Goal: Information Seeking & Learning: Learn about a topic

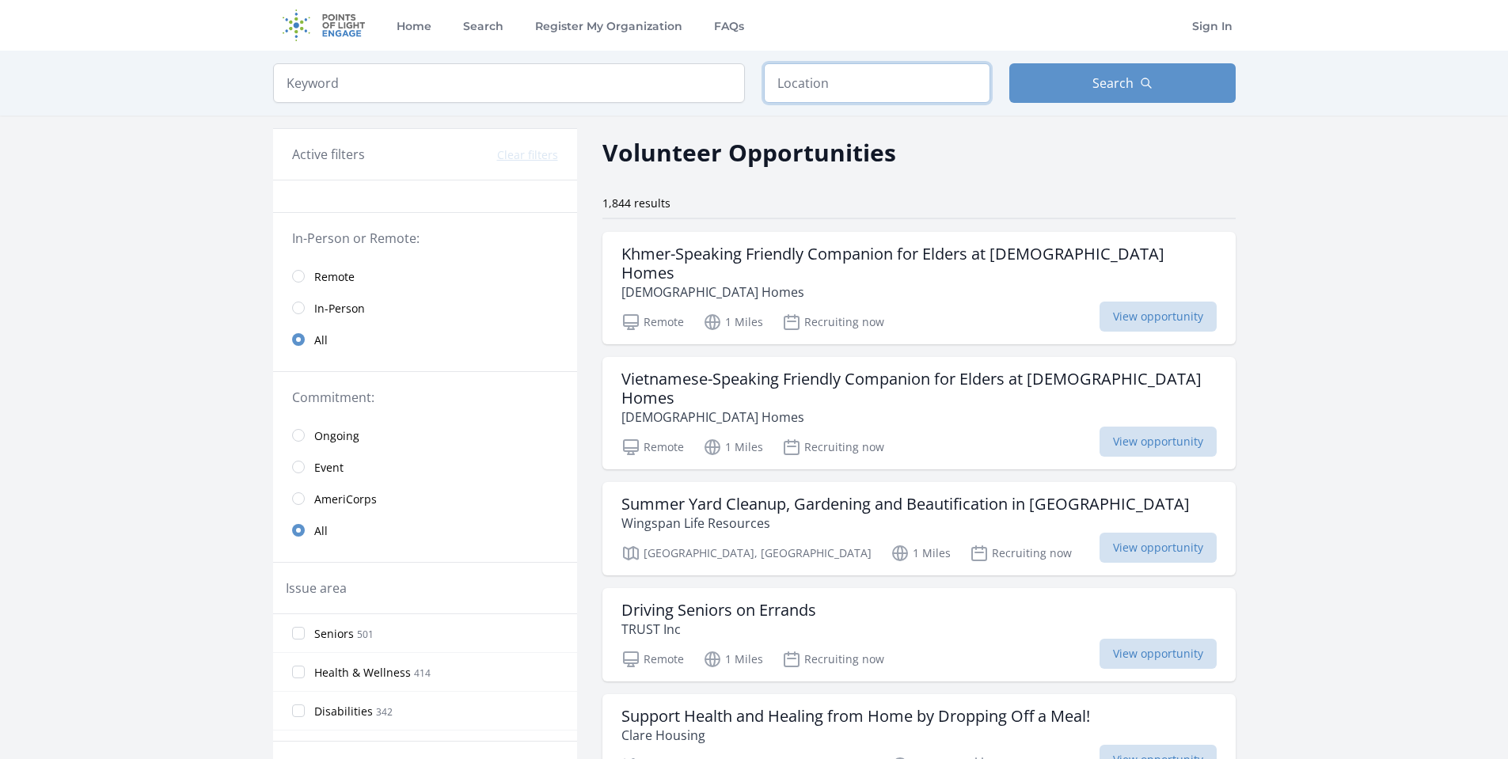
click at [822, 88] on input "text" at bounding box center [877, 83] width 226 height 40
type input "[PERSON_NAME], [GEOGRAPHIC_DATA], [GEOGRAPHIC_DATA]"
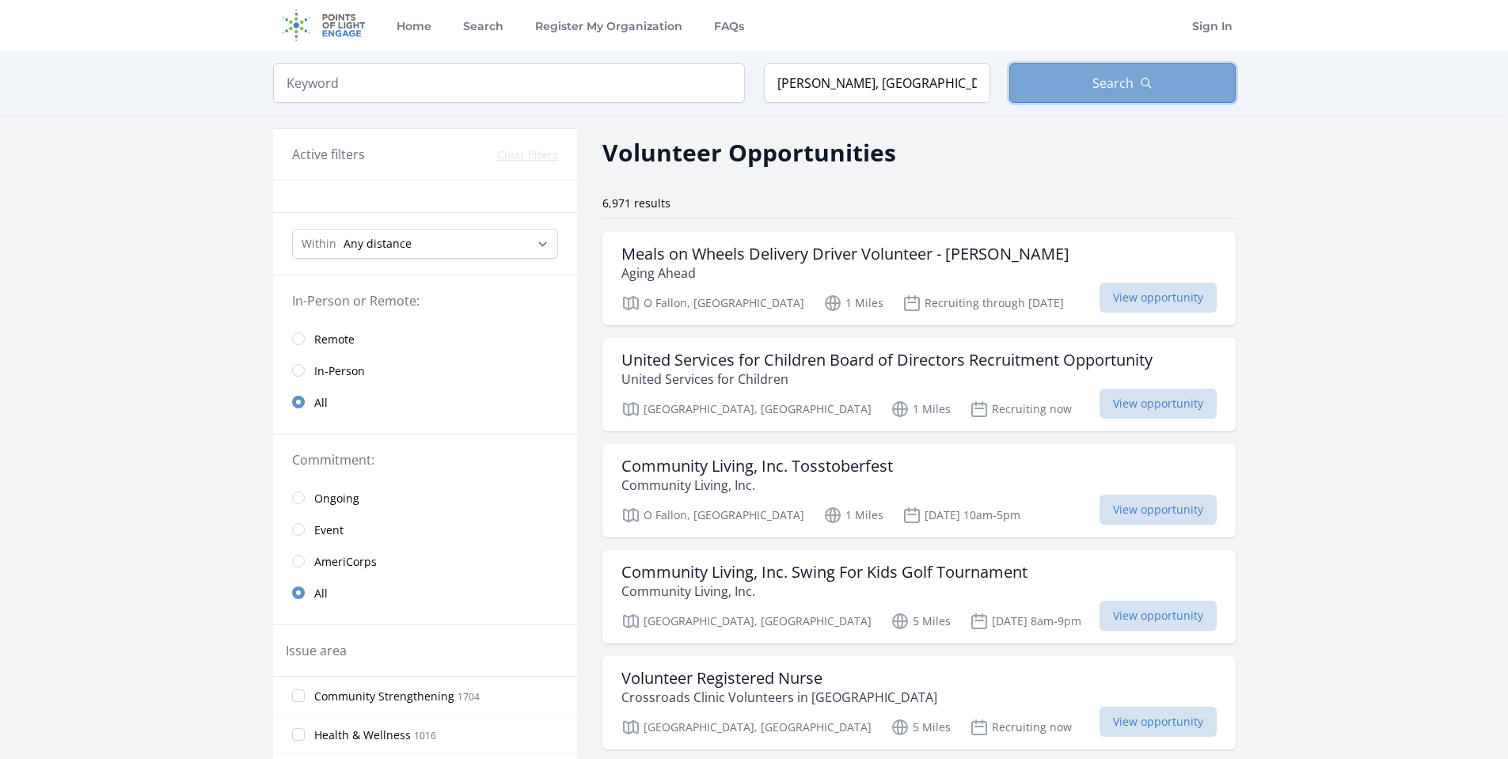
click at [1103, 74] on span "Search" at bounding box center [1112, 83] width 41 height 19
click at [324, 335] on span "Remote" at bounding box center [334, 340] width 40 height 16
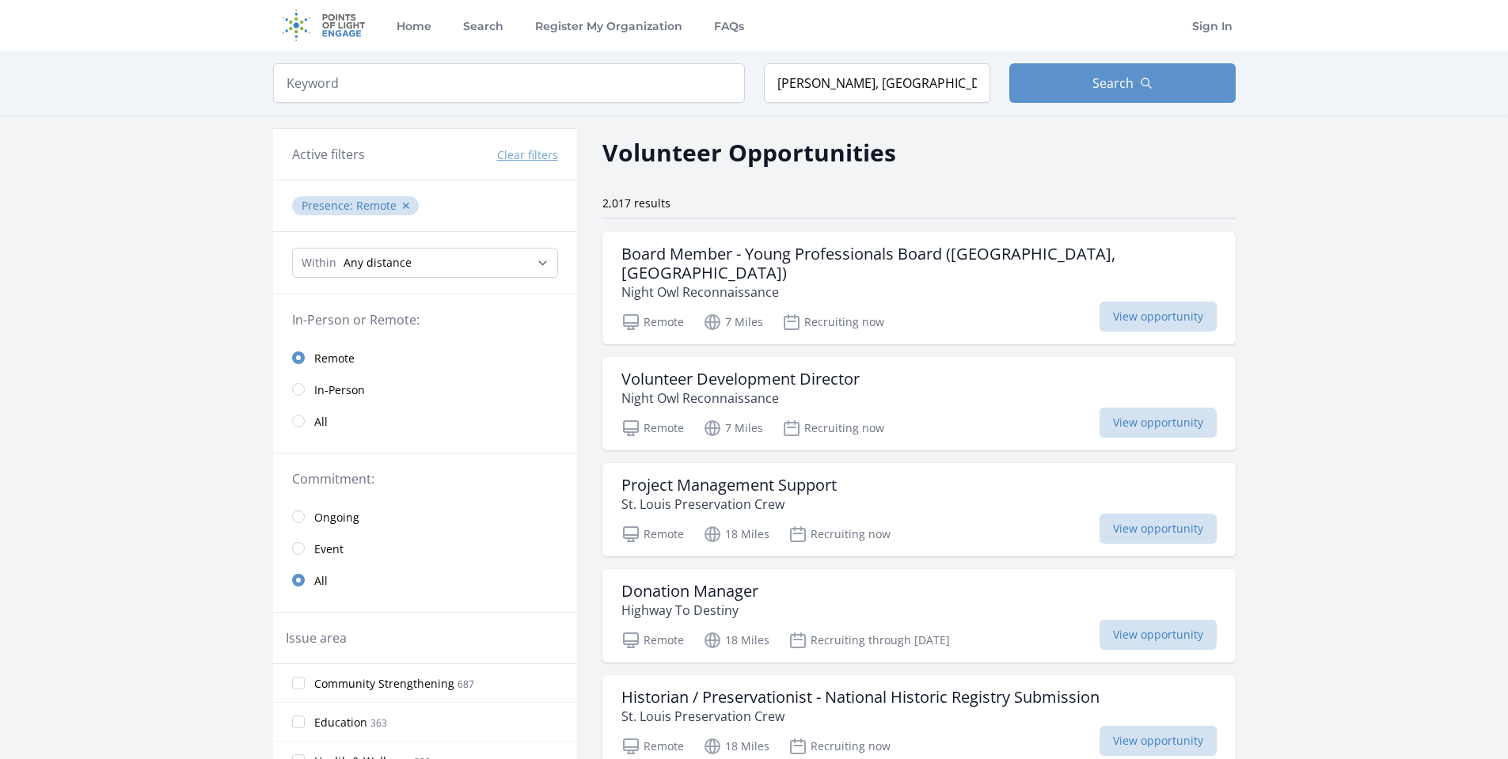
click at [328, 389] on span "In-Person" at bounding box center [339, 390] width 51 height 16
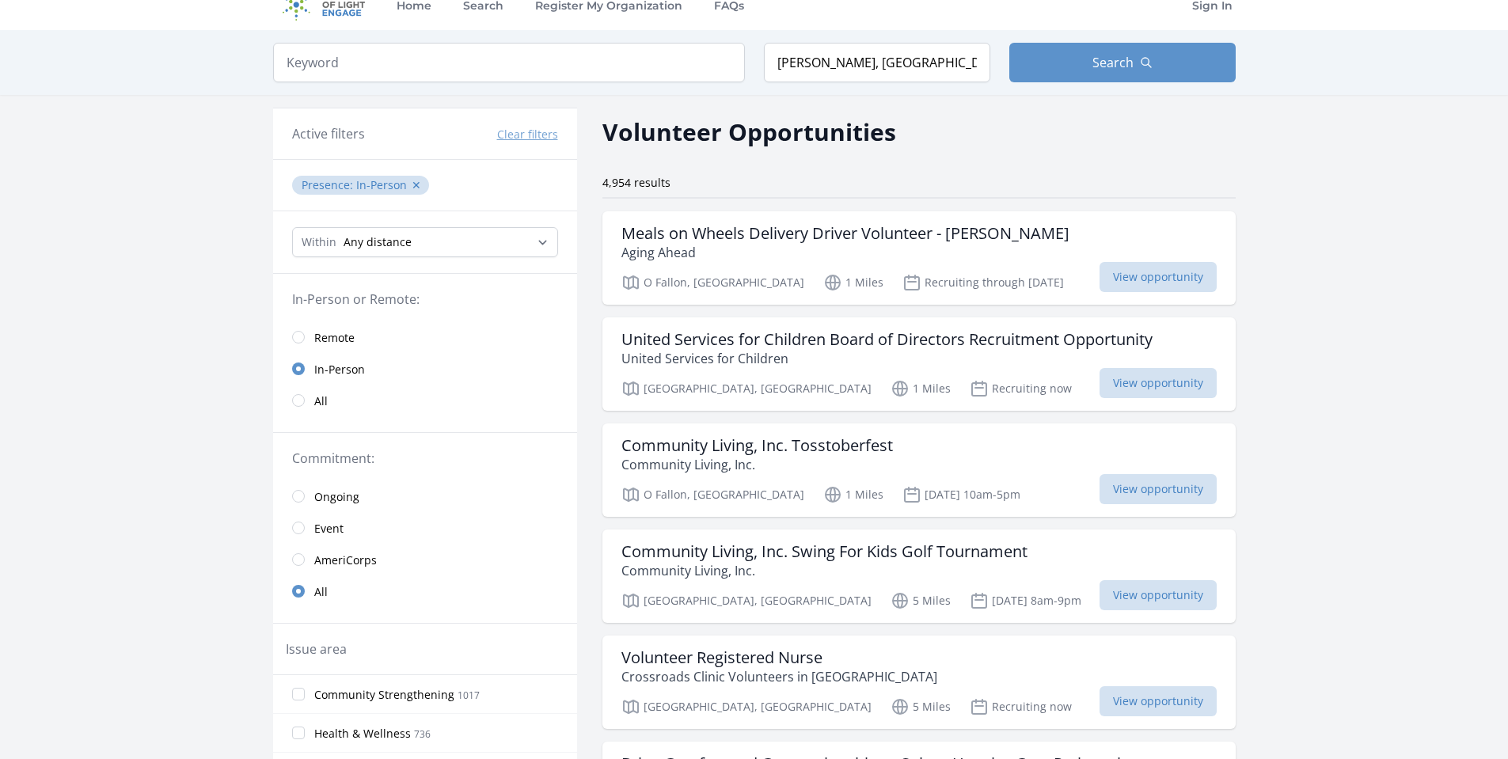
scroll to position [79, 0]
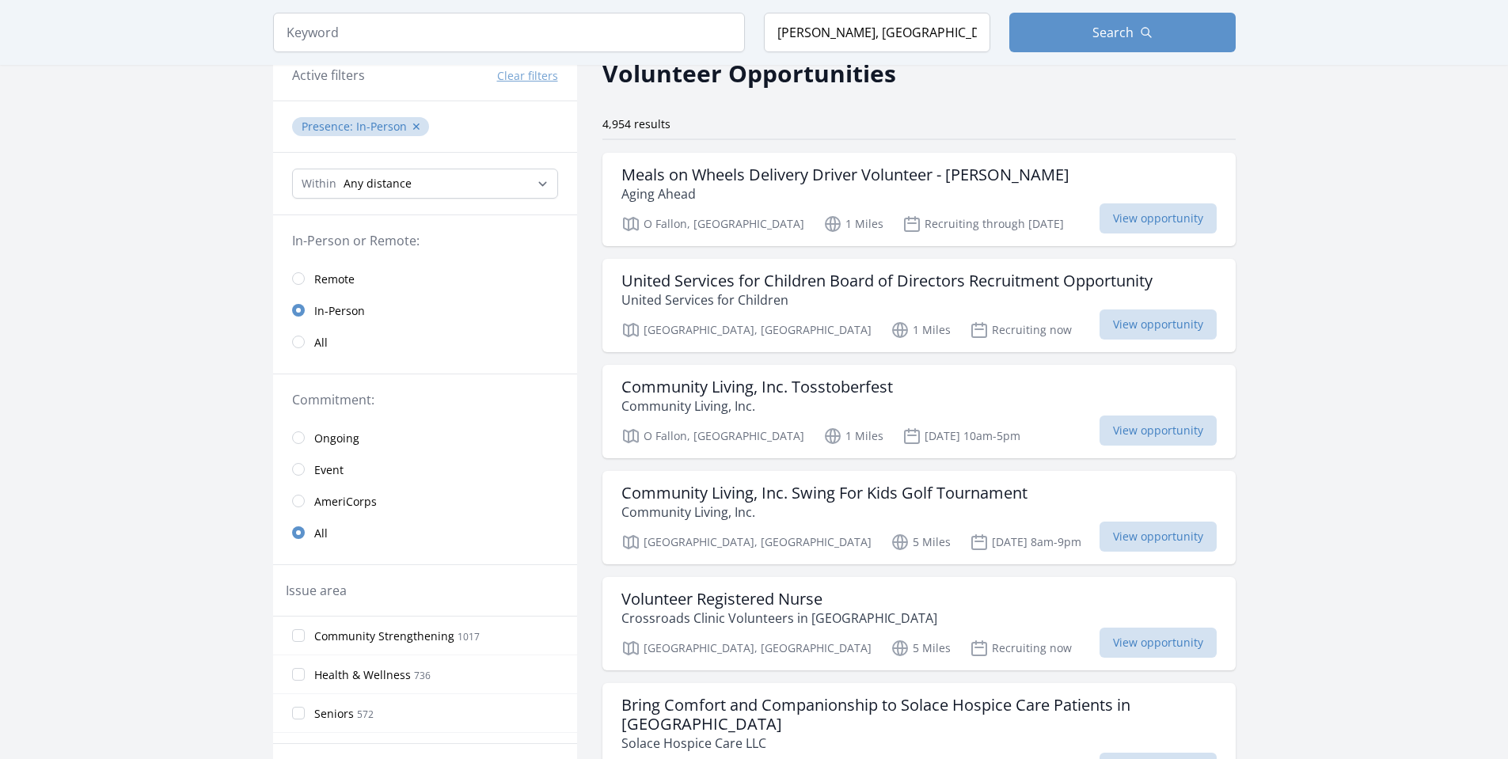
click at [322, 472] on span "Event" at bounding box center [328, 470] width 29 height 16
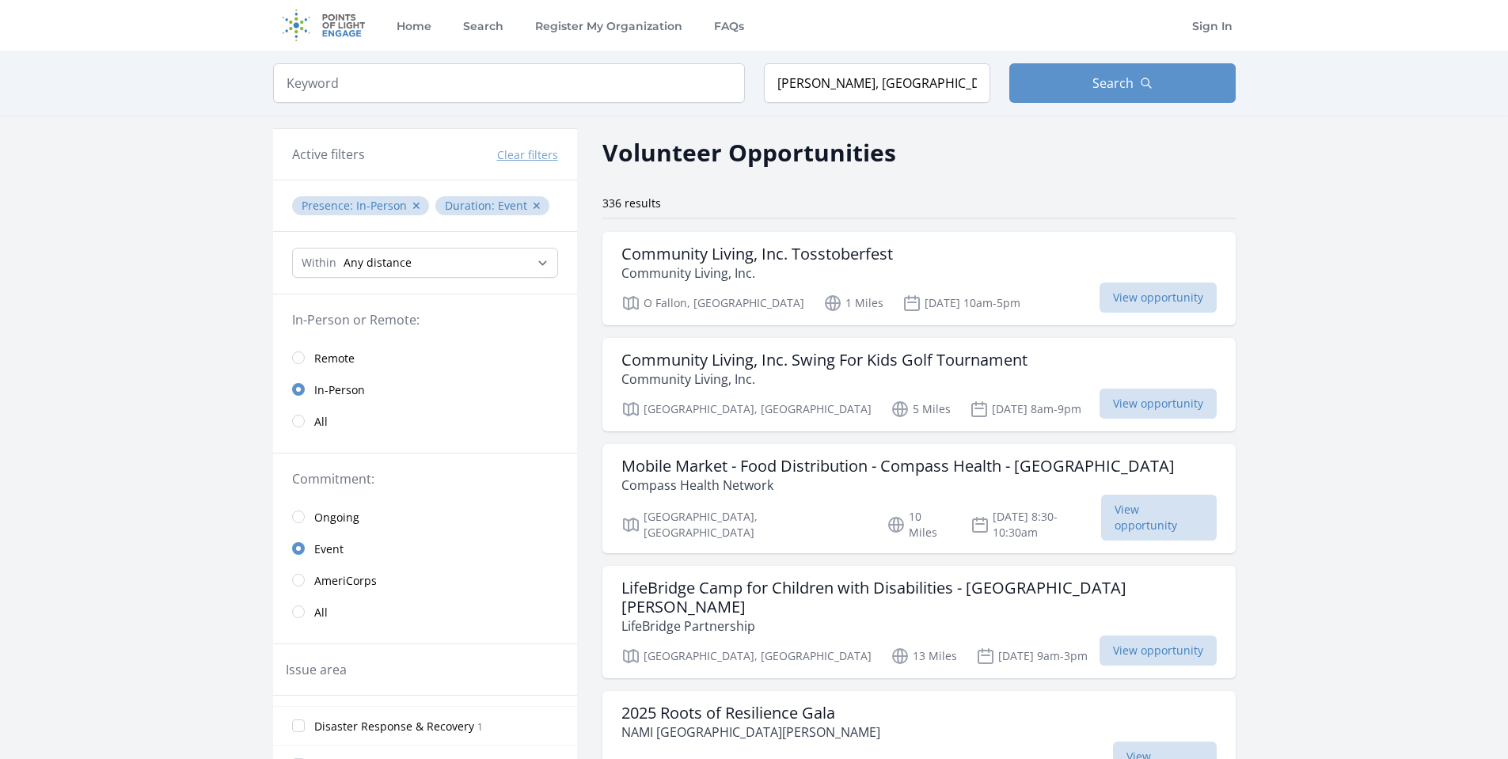
scroll to position [79, 0]
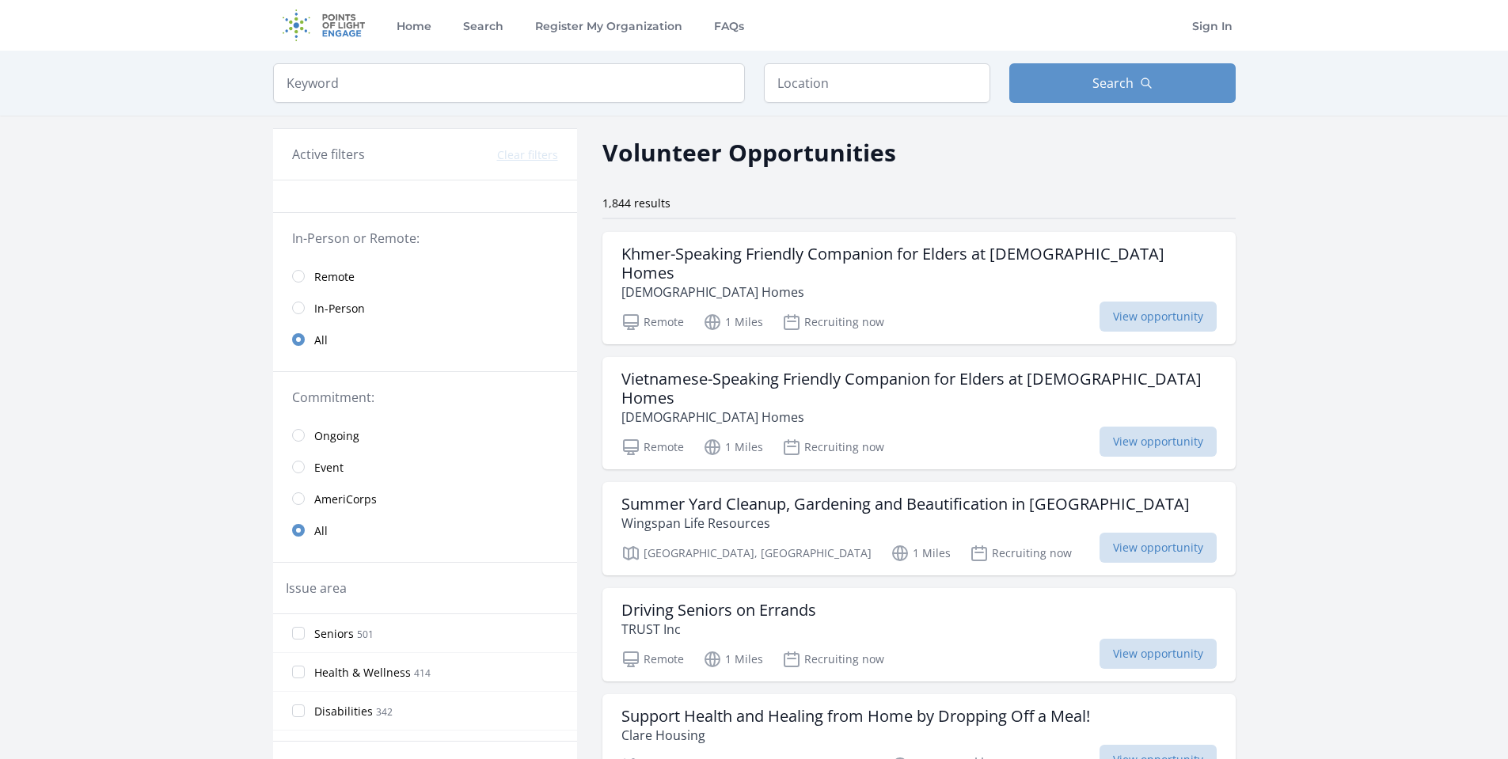
click at [319, 466] on span "Event" at bounding box center [328, 468] width 29 height 16
